Goal: Task Accomplishment & Management: Complete application form

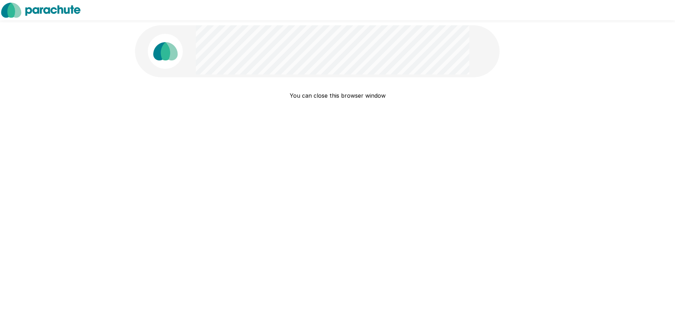
click at [165, 44] on img at bounding box center [165, 51] width 35 height 35
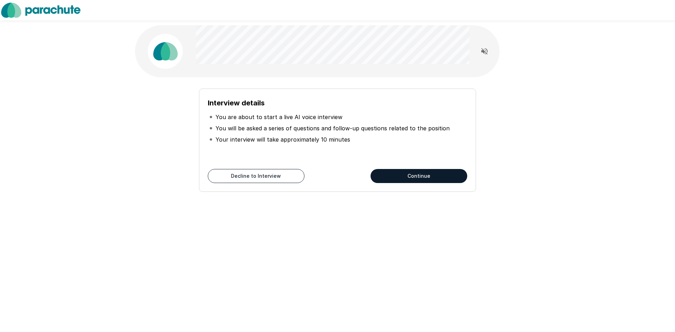
click at [432, 175] on button "Continue" at bounding box center [419, 176] width 97 height 14
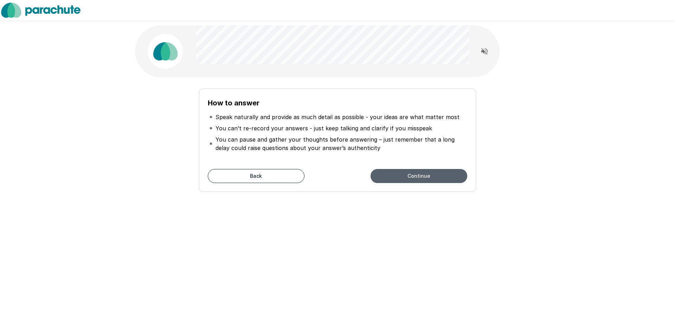
click at [430, 175] on button "Continue" at bounding box center [419, 176] width 97 height 14
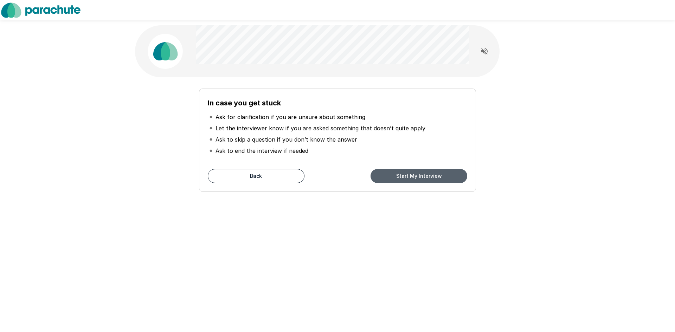
click at [427, 174] on button "Start My Interview" at bounding box center [419, 176] width 97 height 14
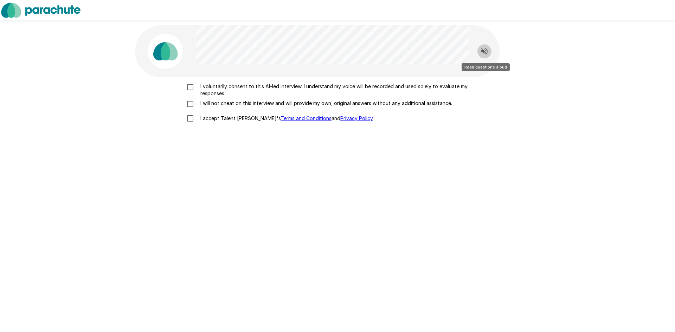
click at [489, 49] on button "Read questions aloud" at bounding box center [485, 51] width 14 height 14
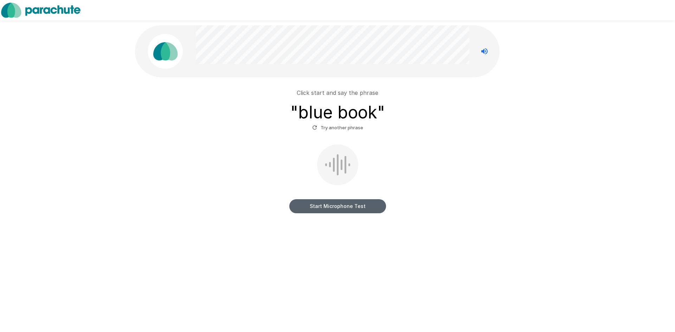
click at [363, 204] on button "Start Microphone Test" at bounding box center [337, 206] width 97 height 14
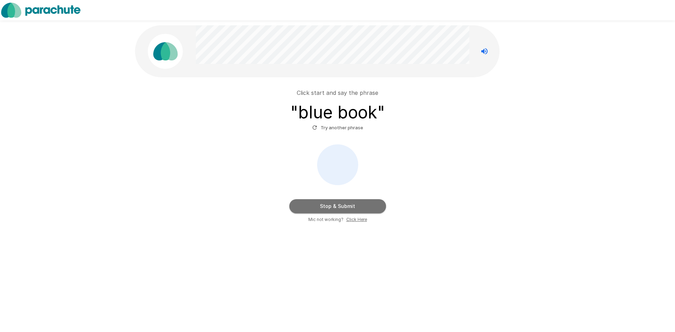
click at [339, 205] on button "Stop & Submit" at bounding box center [337, 206] width 97 height 14
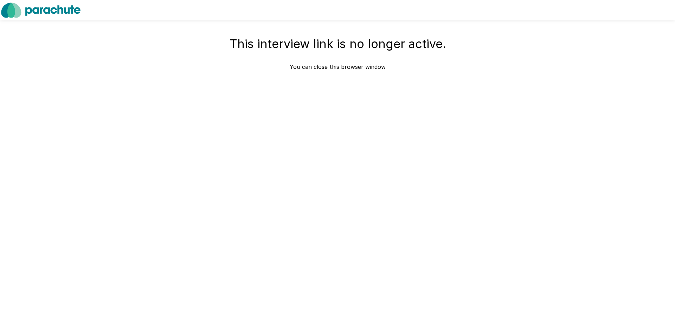
click at [48, 11] on img at bounding box center [41, 10] width 82 height 20
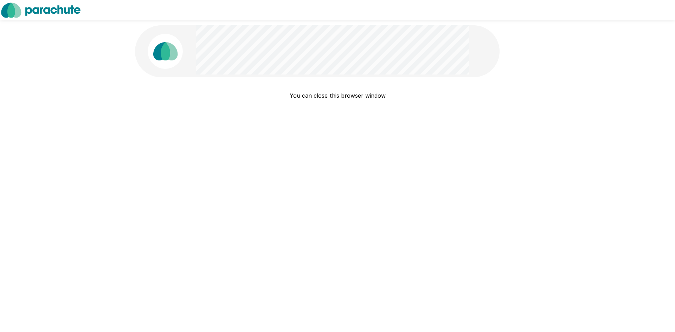
click at [168, 51] on img at bounding box center [165, 51] width 35 height 35
click at [408, 30] on div "You can close this browser window" at bounding box center [338, 78] width 422 height 156
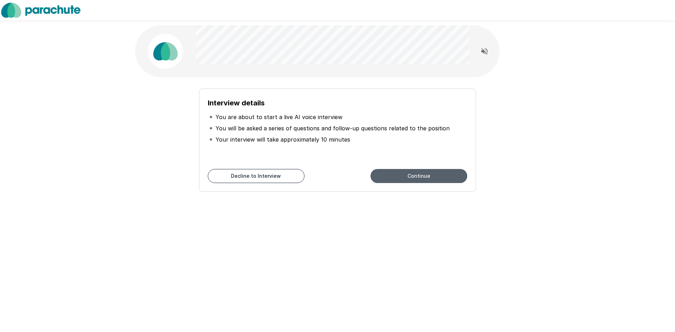
click at [426, 176] on button "Continue" at bounding box center [419, 176] width 97 height 14
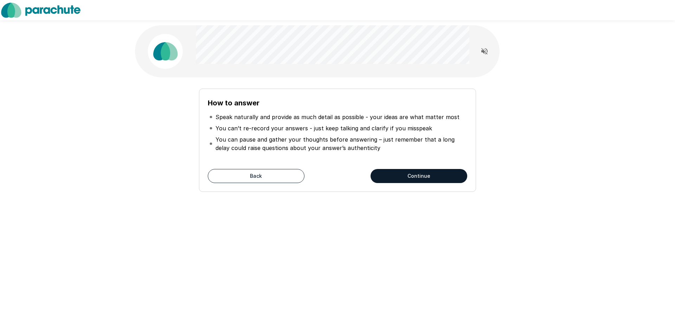
click at [426, 176] on button "Continue" at bounding box center [419, 176] width 97 height 14
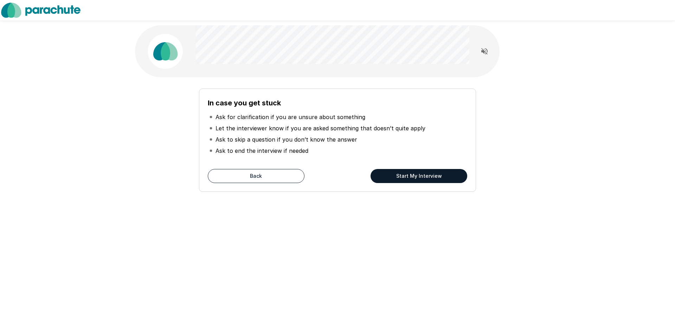
click at [407, 175] on button "Start My Interview" at bounding box center [419, 176] width 97 height 14
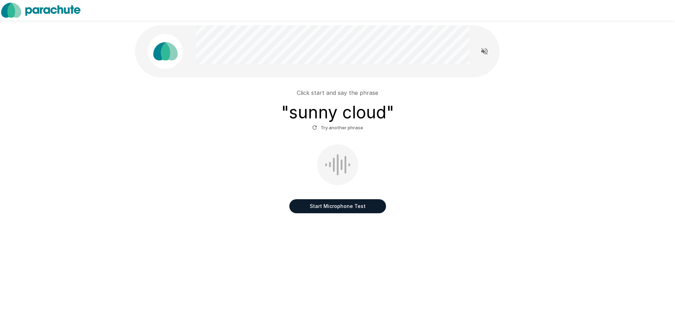
click at [355, 205] on button "Start Microphone Test" at bounding box center [337, 206] width 97 height 14
click at [352, 126] on button "Try another phrase" at bounding box center [338, 127] width 55 height 11
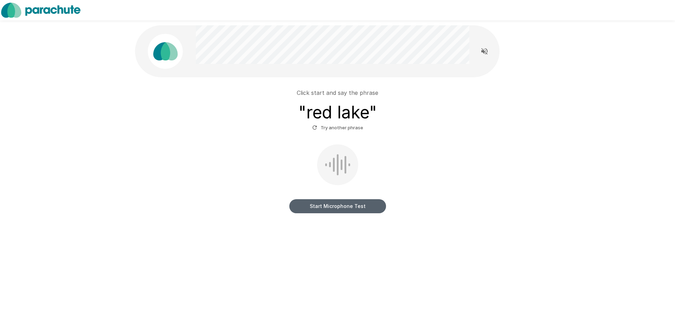
click at [355, 206] on button "Start Microphone Test" at bounding box center [337, 206] width 97 height 14
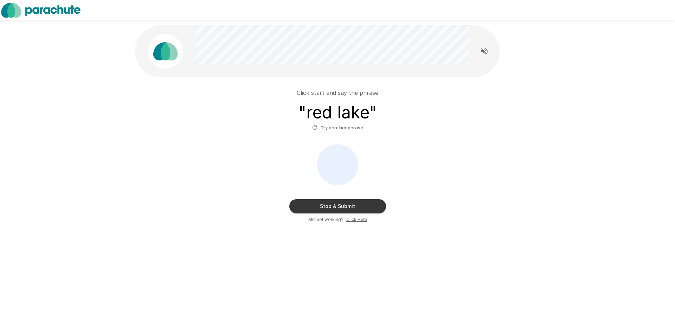
click at [355, 207] on button "Stop & Submit" at bounding box center [337, 206] width 97 height 14
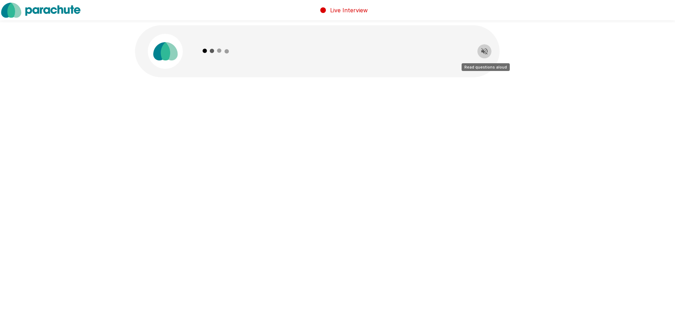
click at [481, 48] on icon "Read questions aloud" at bounding box center [484, 51] width 8 height 8
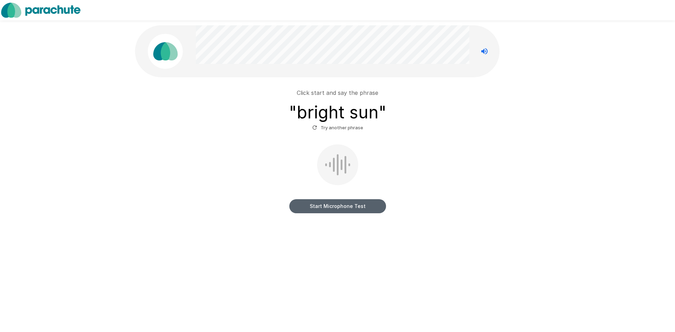
click at [354, 203] on button "Start Microphone Test" at bounding box center [337, 206] width 97 height 14
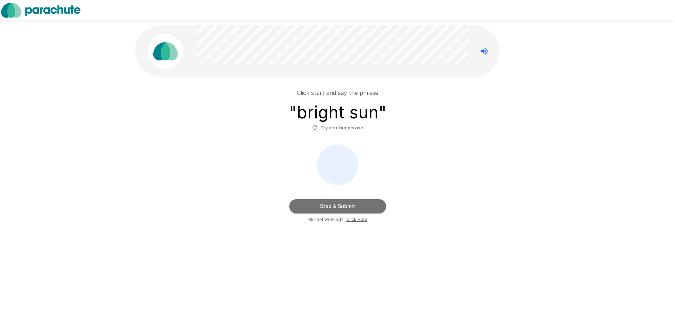
click at [342, 206] on button "Stop & Submit" at bounding box center [337, 206] width 97 height 14
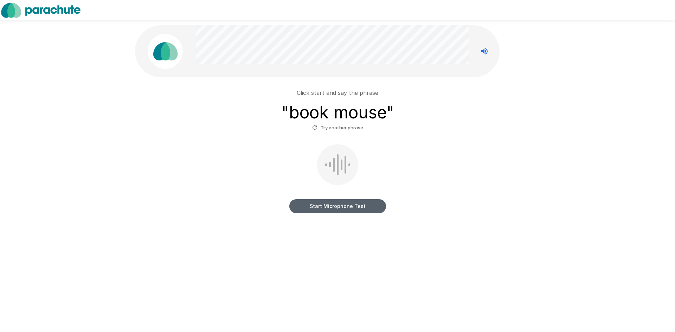
click at [352, 204] on button "Start Microphone Test" at bounding box center [337, 206] width 97 height 14
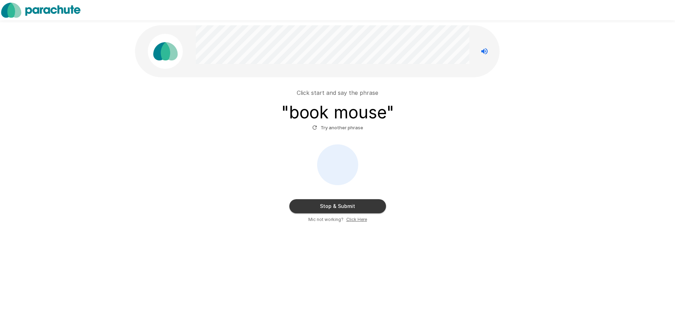
click at [351, 126] on button "Try another phrase" at bounding box center [338, 127] width 55 height 11
